Goal: Task Accomplishment & Management: Complete application form

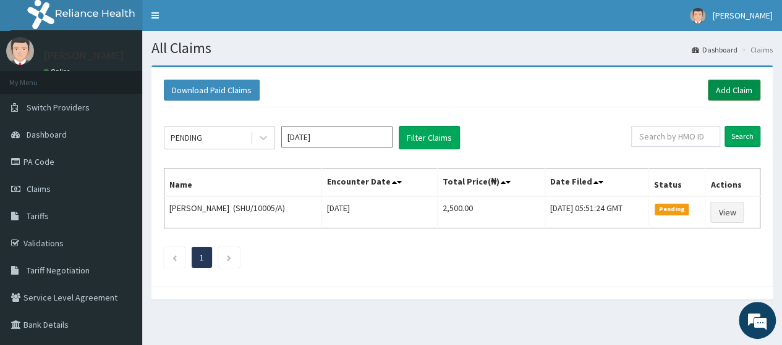
click at [724, 97] on link "Add Claim" at bounding box center [733, 90] width 53 height 21
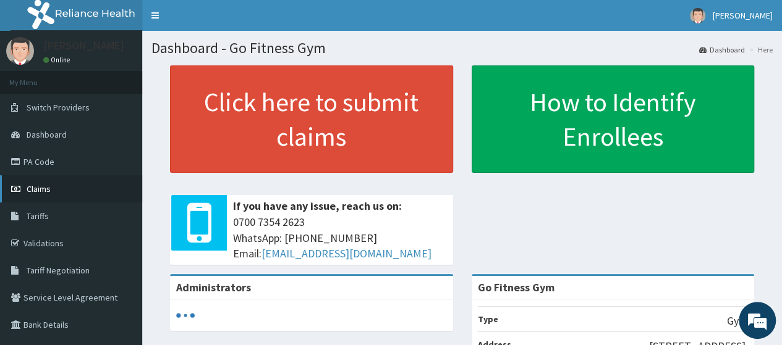
click at [82, 192] on link "Claims" at bounding box center [71, 188] width 142 height 27
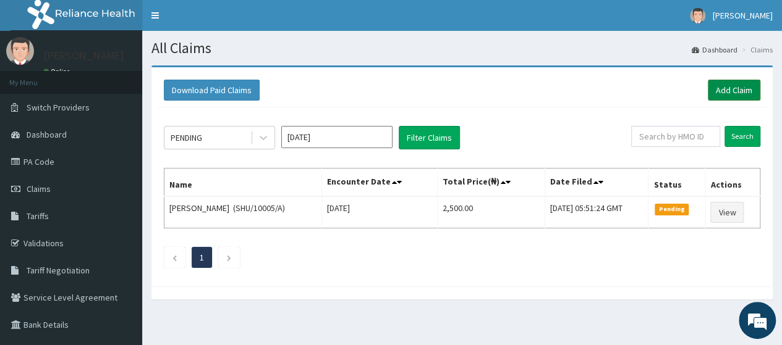
click at [723, 93] on link "Add Claim" at bounding box center [733, 90] width 53 height 21
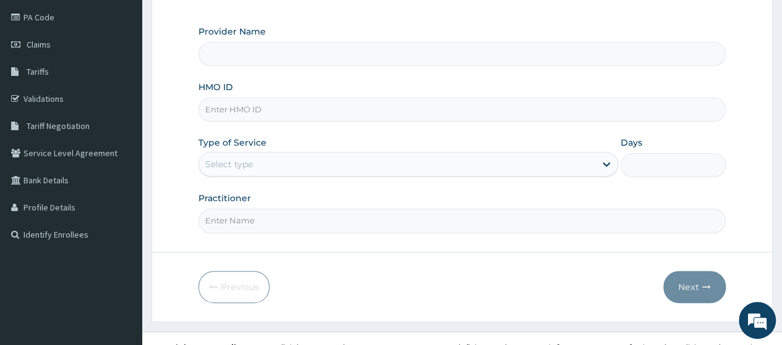
scroll to position [148, 0]
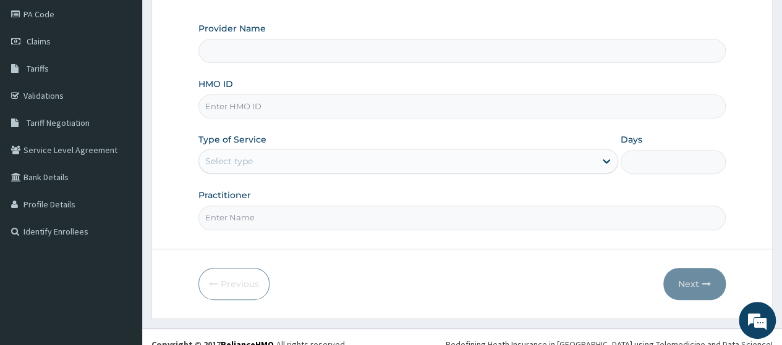
click at [295, 109] on input "HMO ID" at bounding box center [461, 107] width 527 height 24
type input "Go Fitness Gym"
type input "1"
type input "AZC/10003/A"
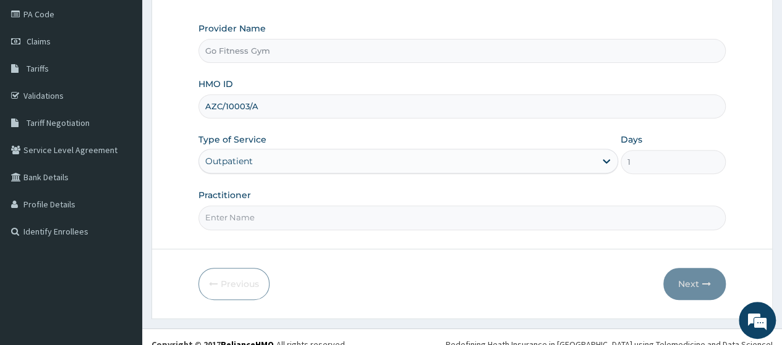
click at [353, 219] on input "Practitioner" at bounding box center [461, 218] width 527 height 24
type input "Gofitness centre"
click at [695, 288] on button "Next" at bounding box center [694, 284] width 62 height 32
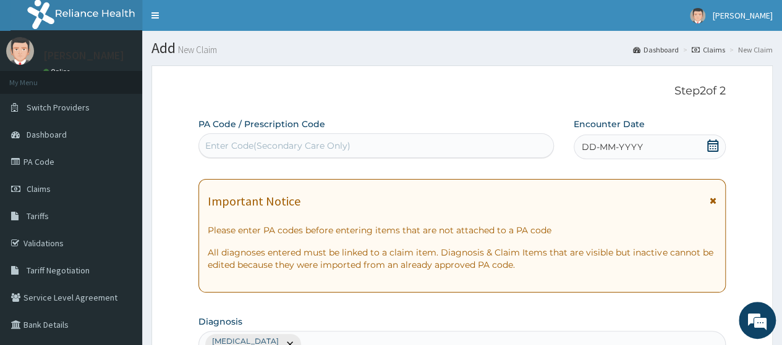
click at [390, 145] on div "Enter Code(Secondary Care Only)" at bounding box center [375, 146] width 353 height 20
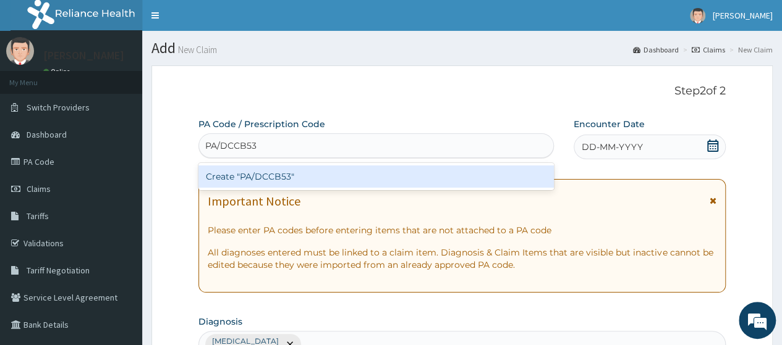
click at [238, 144] on input "PA/DCCB53" at bounding box center [231, 146] width 52 height 12
type input "PA/DCB53"
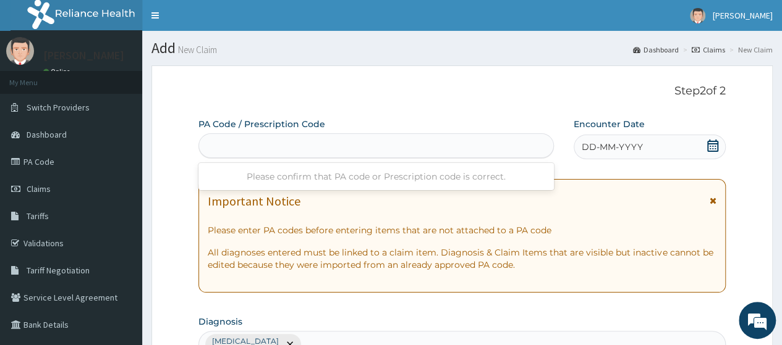
click at [251, 141] on div "PA/DCB53" at bounding box center [375, 146] width 353 height 20
type input "PA/DCB538"
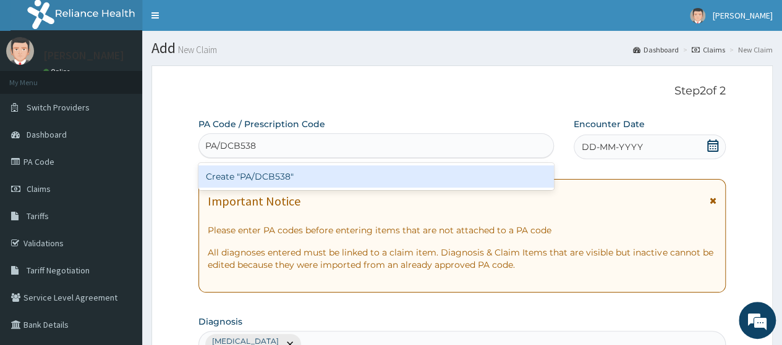
click at [295, 177] on div "Create "PA/DCB538"" at bounding box center [375, 177] width 355 height 22
